Goal: Navigation & Orientation: Go to known website

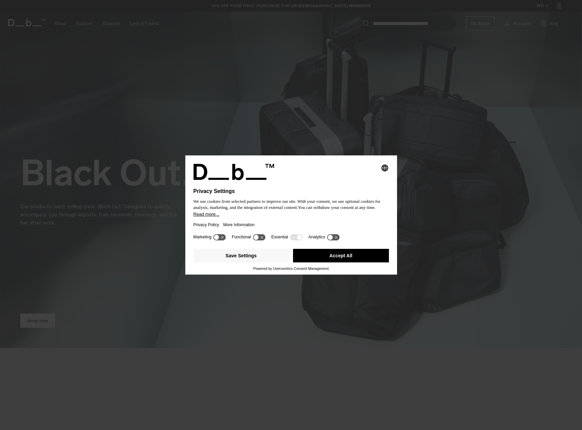
click at [338, 253] on button "Accept All" at bounding box center [341, 256] width 96 height 14
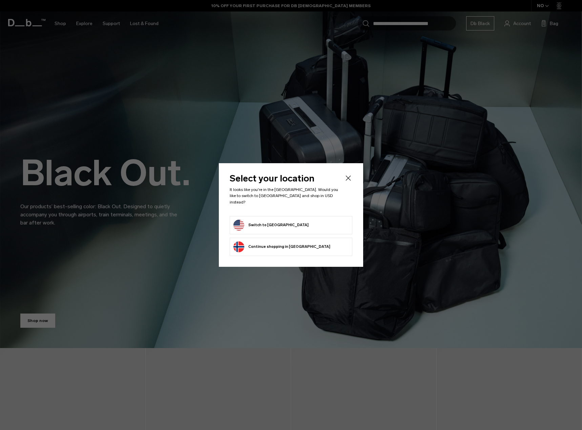
click at [316, 223] on form "Switch to [GEOGRAPHIC_DATA]" at bounding box center [290, 225] width 115 height 11
click at [284, 224] on button "Switch to [GEOGRAPHIC_DATA]" at bounding box center [270, 225] width 75 height 11
